Goal: Task Accomplishment & Management: Manage account settings

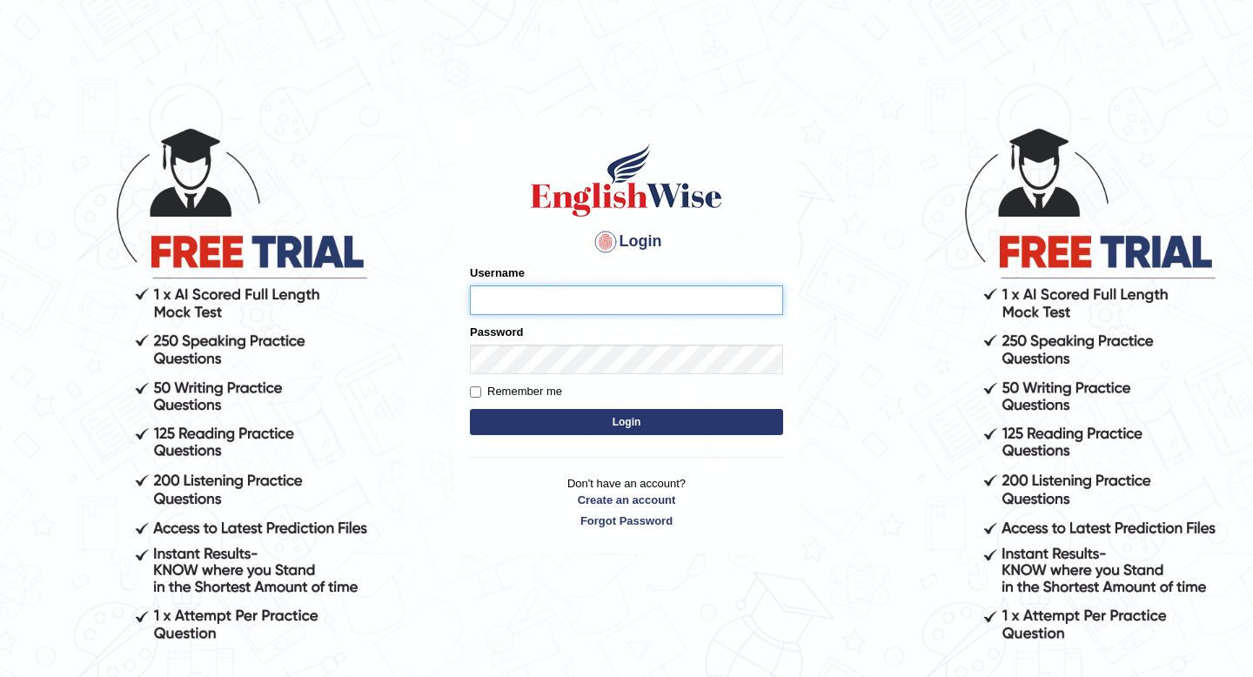
type input "cansu_parramatta"
click at [670, 417] on button "Login" at bounding box center [626, 422] width 313 height 26
